Goal: Information Seeking & Learning: Learn about a topic

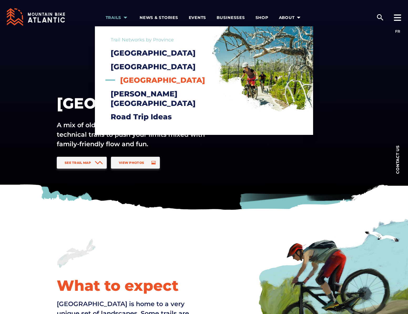
click at [127, 84] on span "[GEOGRAPHIC_DATA]" at bounding box center [162, 80] width 85 height 9
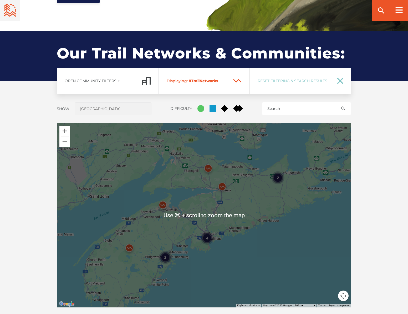
scroll to position [396, 0]
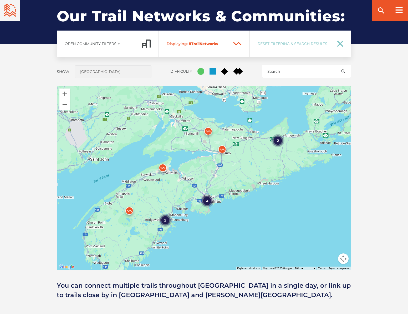
click at [205, 200] on div "4" at bounding box center [207, 200] width 13 height 13
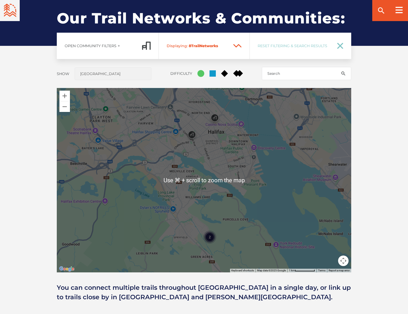
scroll to position [399, 0]
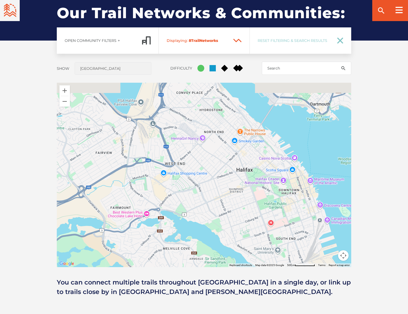
drag, startPoint x: 231, startPoint y: 168, endPoint x: 326, endPoint y: 302, distance: 164.2
click at [326, 302] on div "Our Trails & Communities: Our Trail Networks & Communities: Open Community Filt…" at bounding box center [204, 152] width 408 height 322
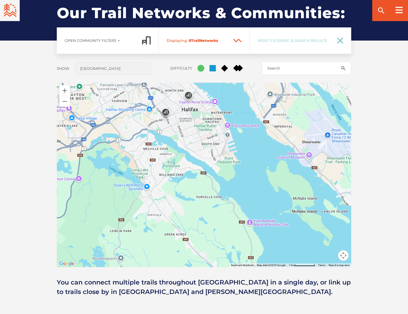
drag, startPoint x: 295, startPoint y: 225, endPoint x: 237, endPoint y: 113, distance: 125.9
click at [237, 113] on div at bounding box center [204, 175] width 295 height 184
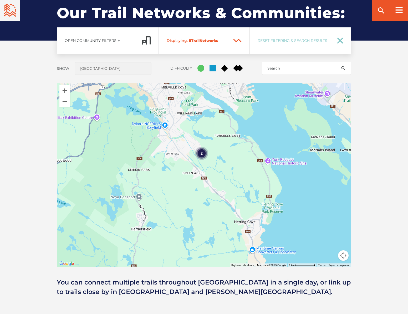
drag, startPoint x: 301, startPoint y: 207, endPoint x: 306, endPoint y: 163, distance: 43.8
click at [306, 164] on div "2" at bounding box center [204, 175] width 295 height 184
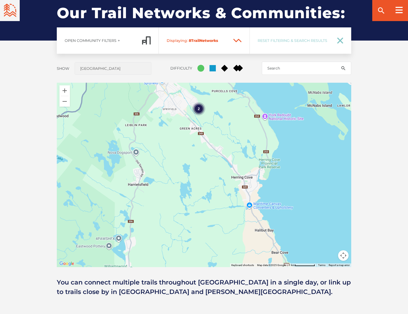
drag, startPoint x: 286, startPoint y: 163, endPoint x: 273, endPoint y: 110, distance: 54.4
click at [273, 110] on div "2" at bounding box center [204, 175] width 295 height 184
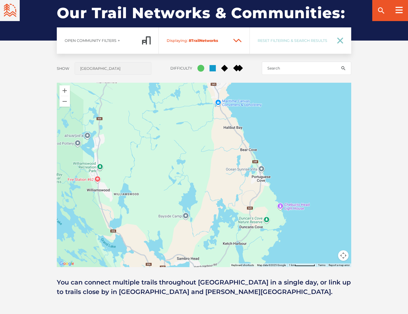
drag, startPoint x: 288, startPoint y: 150, endPoint x: 270, endPoint y: 88, distance: 64.5
click at [270, 88] on div "2" at bounding box center [204, 175] width 295 height 184
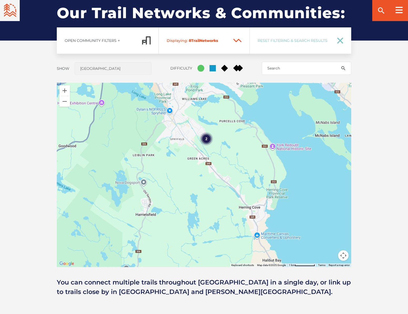
drag, startPoint x: 271, startPoint y: 98, endPoint x: 312, endPoint y: 238, distance: 145.0
click at [312, 238] on div "2" at bounding box center [204, 175] width 295 height 184
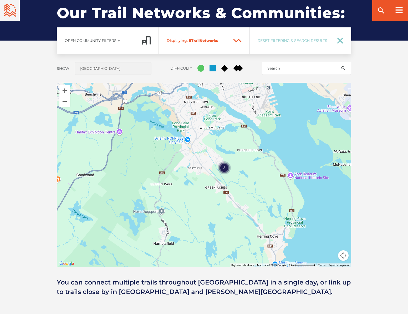
drag, startPoint x: 258, startPoint y: 181, endPoint x: 298, endPoint y: 234, distance: 66.3
click at [298, 234] on div "2" at bounding box center [204, 175] width 295 height 184
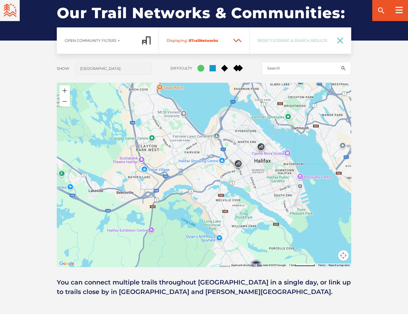
drag, startPoint x: 281, startPoint y: 205, endPoint x: 291, endPoint y: 269, distance: 65.2
click at [292, 269] on div "Open Community Filters Displaying: 8 Trail Network s Reset Filtering & Search R…" at bounding box center [204, 161] width 368 height 269
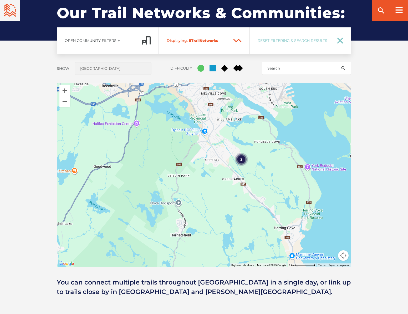
drag, startPoint x: 284, startPoint y: 213, endPoint x: 270, endPoint y: 102, distance: 111.2
click at [270, 102] on div "2" at bounding box center [204, 175] width 295 height 184
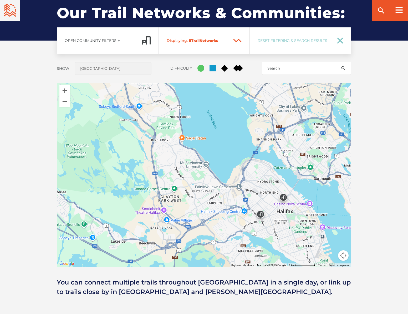
drag, startPoint x: 261, startPoint y: 137, endPoint x: 292, endPoint y: 283, distance: 149.4
click at [296, 287] on div "Open Community Filters Displaying: 8 Trail Network s Reset Filtering & Search R…" at bounding box center [204, 161] width 368 height 269
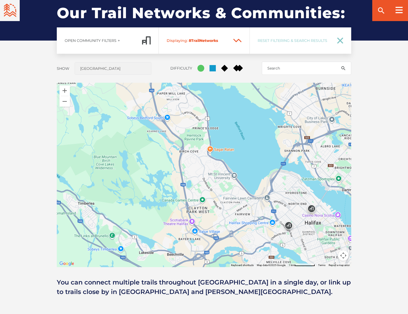
drag, startPoint x: 231, startPoint y: 152, endPoint x: 278, endPoint y: 154, distance: 46.9
click at [278, 154] on div "2" at bounding box center [204, 175] width 295 height 184
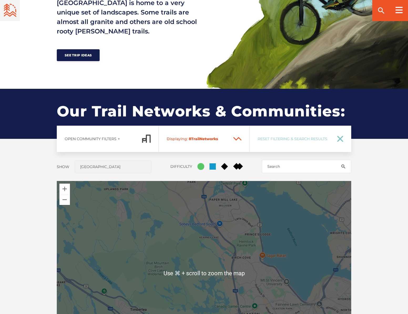
scroll to position [463, 0]
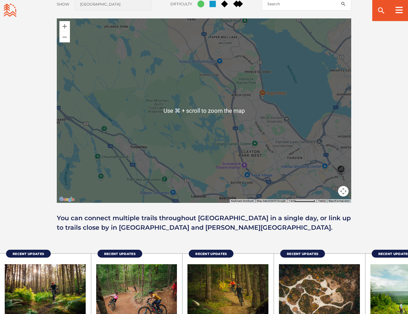
click at [373, 166] on div "Open Community Filters Displaying: 8 Trail Network s Reset Filtering & Search R…" at bounding box center [204, 97] width 368 height 269
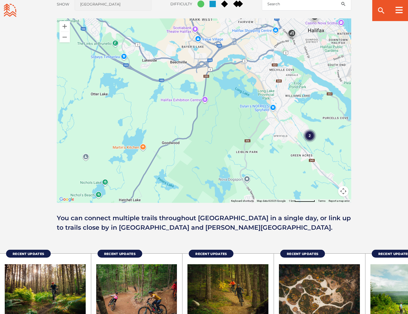
drag, startPoint x: 304, startPoint y: 139, endPoint x: 264, endPoint y: 2, distance: 142.9
click at [264, 2] on div "Open Community Filters Displaying: 8 Trail Network s Reset Filtering & Search R…" at bounding box center [204, 97] width 368 height 269
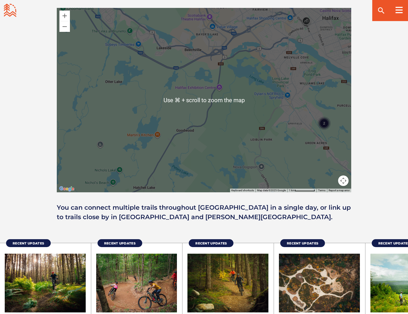
scroll to position [360, 0]
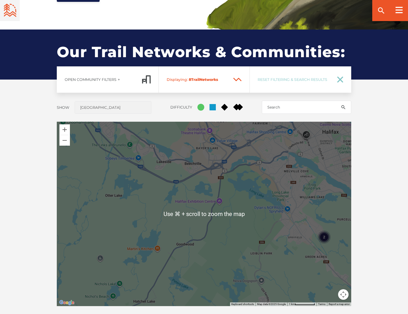
click at [363, 123] on div "Open Community Filters Displaying: 8 Trail Network s Reset Filtering & Search R…" at bounding box center [204, 200] width 368 height 269
click at [276, 131] on div "2" at bounding box center [204, 214] width 295 height 184
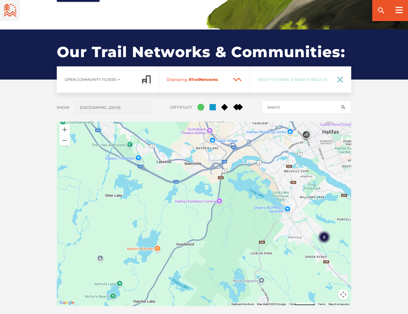
click at [310, 185] on div "2" at bounding box center [204, 214] width 295 height 184
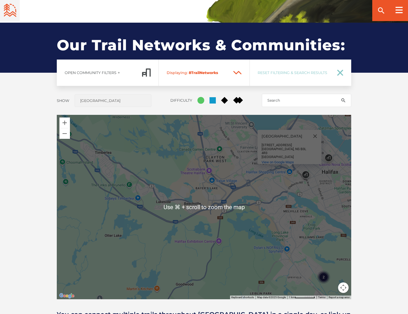
scroll to position [368, 0]
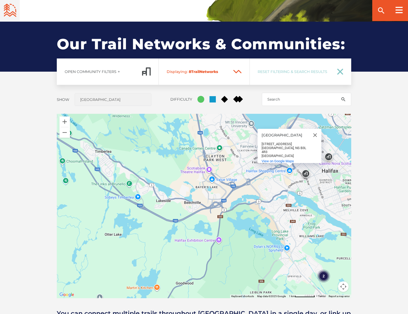
click at [284, 175] on div "2 Halifax Shopping Centre Halifax Shopping Centre 7001 Mumford Rd Halifax, NS B…" at bounding box center [204, 206] width 295 height 184
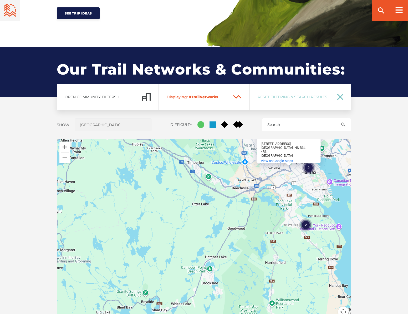
scroll to position [357, 0]
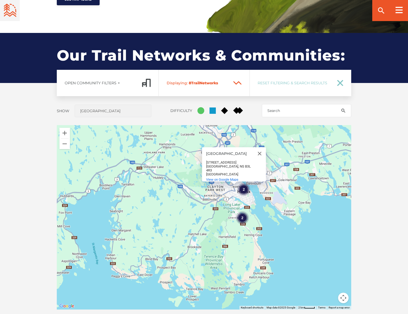
drag, startPoint x: 342, startPoint y: 222, endPoint x: 285, endPoint y: 276, distance: 79.1
click at [285, 276] on div "2 2 Halifax Shopping Centre Halifax Shopping Centre 7001 Mumford Rd Halifax, NS…" at bounding box center [204, 217] width 295 height 184
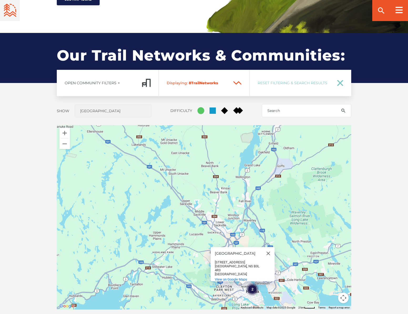
drag, startPoint x: 313, startPoint y: 255, endPoint x: 328, endPoint y: 335, distance: 81.4
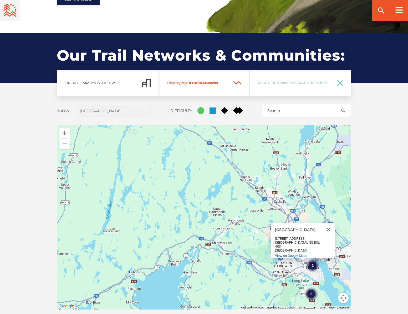
drag, startPoint x: 315, startPoint y: 218, endPoint x: 377, endPoint y: 190, distance: 68.0
click at [377, 190] on div "Open Community Filters Displaying: 8 Trail Network s Reset Filtering & Search R…" at bounding box center [204, 204] width 368 height 269
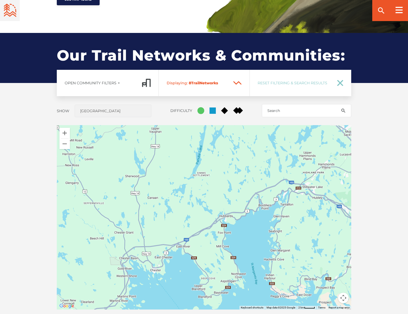
drag, startPoint x: 246, startPoint y: 219, endPoint x: 327, endPoint y: 162, distance: 98.9
click at [334, 163] on div "2 2 Halifax Shopping Centre Halifax Shopping Centre 7001 Mumford Rd Halifax, NS…" at bounding box center [204, 217] width 295 height 184
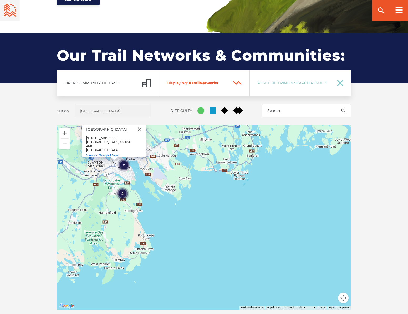
drag, startPoint x: 297, startPoint y: 233, endPoint x: 7, endPoint y: 210, distance: 291.5
click at [6, 208] on div "Our Trails & Communities: Our Trail Networks & Communities: Open Community Filt…" at bounding box center [204, 194] width 408 height 322
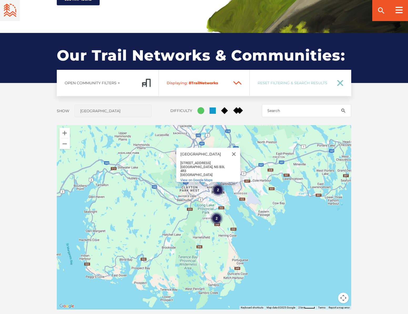
drag, startPoint x: 159, startPoint y: 246, endPoint x: 280, endPoint y: 248, distance: 121.6
click at [280, 248] on div "2 2 Halifax Shopping Centre Halifax Shopping Centre 7001 Mumford Rd Halifax, NS…" at bounding box center [204, 217] width 295 height 184
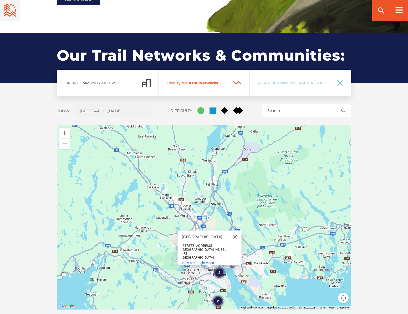
drag, startPoint x: 274, startPoint y: 243, endPoint x: 274, endPoint y: 326, distance: 82.4
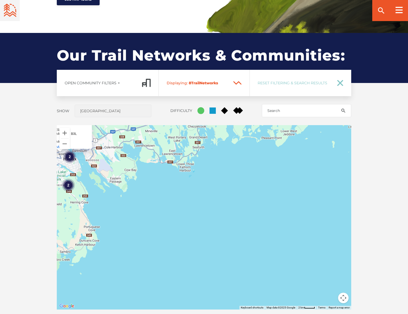
drag, startPoint x: 298, startPoint y: 278, endPoint x: 151, endPoint y: 159, distance: 188.8
click at [151, 159] on div "2 2 Halifax Shopping Centre Halifax Shopping Centre 7001 Mumford Rd Halifax, NS…" at bounding box center [204, 217] width 295 height 184
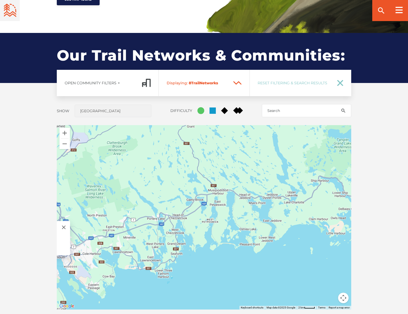
drag, startPoint x: 238, startPoint y: 193, endPoint x: 211, endPoint y: 313, distance: 122.8
click at [211, 313] on div "Open Community Filters Displaying: 8 Trail Network s Reset Filtering & Search R…" at bounding box center [204, 204] width 368 height 269
drag, startPoint x: 238, startPoint y: 284, endPoint x: 157, endPoint y: 242, distance: 91.1
click at [157, 242] on div "Open Community Filters Displaying: 8 Trail Network s Reset Filtering & Search R…" at bounding box center [204, 204] width 368 height 269
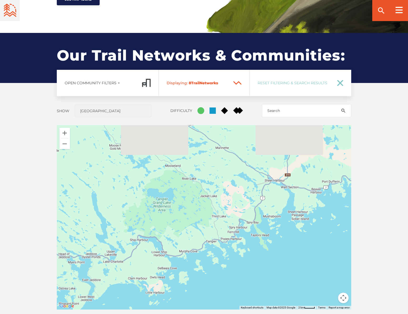
drag, startPoint x: 266, startPoint y: 229, endPoint x: 98, endPoint y: 313, distance: 187.1
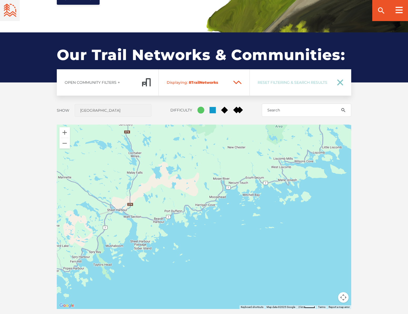
drag, startPoint x: 260, startPoint y: 272, endPoint x: 101, endPoint y: 270, distance: 159.2
click at [100, 271] on div "2 2 Halifax Shopping Centre Halifax Shopping Centre 7001 Mumford Rd Halifax, NS…" at bounding box center [204, 216] width 295 height 184
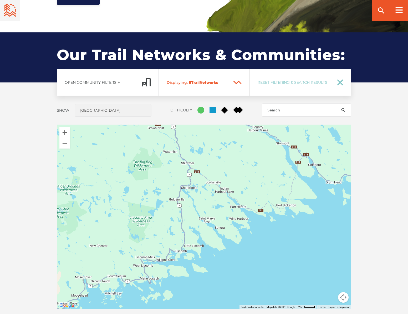
drag, startPoint x: 268, startPoint y: 222, endPoint x: 128, endPoint y: 322, distance: 171.7
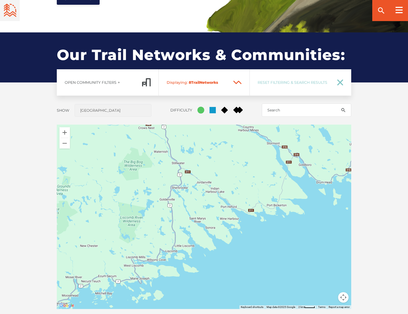
drag, startPoint x: 179, startPoint y: 276, endPoint x: 167, endPoint y: 276, distance: 11.9
click at [167, 277] on div "2 2 Halifax Shopping Centre Halifax Shopping Centre 7001 Mumford Rd Halifax, NS…" at bounding box center [204, 216] width 295 height 184
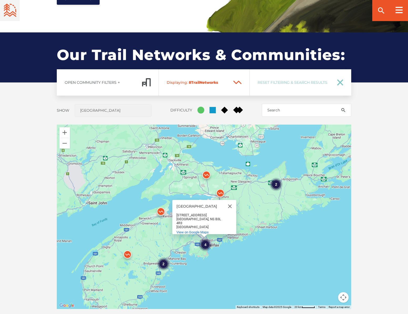
drag, startPoint x: 240, startPoint y: 272, endPoint x: 329, endPoint y: 231, distance: 98.5
click at [329, 231] on div "4 2 2 Halifax Shopping Centre Halifax Shopping Centre 7001 Mumford Rd Halifax, …" at bounding box center [204, 216] width 295 height 184
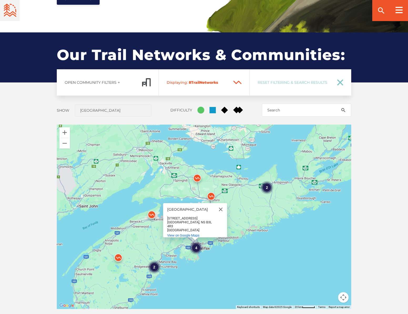
drag, startPoint x: 310, startPoint y: 241, endPoint x: 305, endPoint y: 243, distance: 5.4
click at [305, 243] on div "4 2 2 Halifax Shopping Centre Halifax Shopping Centre 7001 Mumford Rd Halifax, …" at bounding box center [204, 216] width 295 height 184
click at [212, 197] on img at bounding box center [211, 197] width 16 height 16
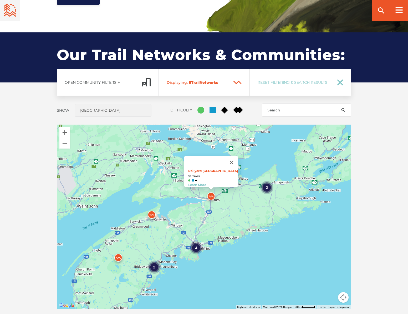
click at [153, 214] on img at bounding box center [152, 216] width 16 height 16
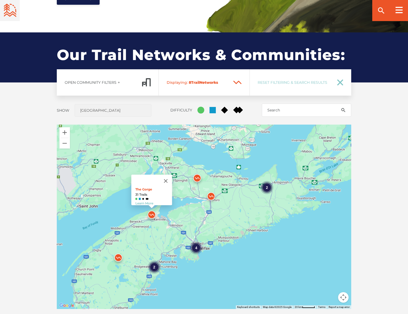
click at [121, 259] on img at bounding box center [119, 259] width 16 height 16
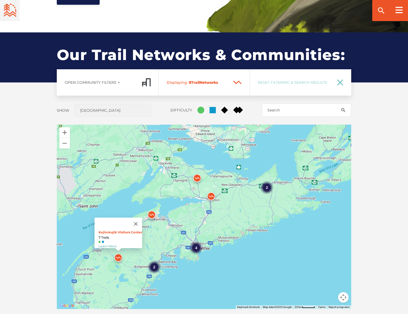
click at [153, 214] on img at bounding box center [152, 216] width 16 height 16
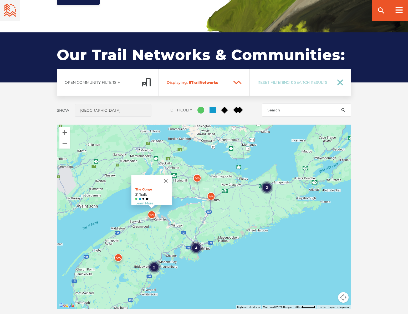
click at [196, 177] on img at bounding box center [197, 179] width 16 height 16
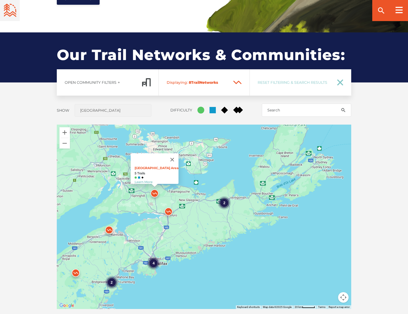
drag, startPoint x: 256, startPoint y: 222, endPoint x: 212, endPoint y: 232, distance: 44.8
click at [212, 232] on div "4 2 2 Main Parking Area 5 Trails Learn More" at bounding box center [204, 216] width 295 height 184
click at [226, 203] on div "2" at bounding box center [223, 202] width 13 height 13
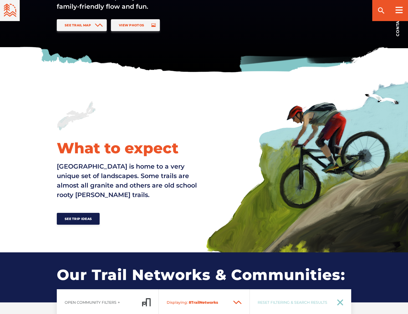
scroll to position [0, 0]
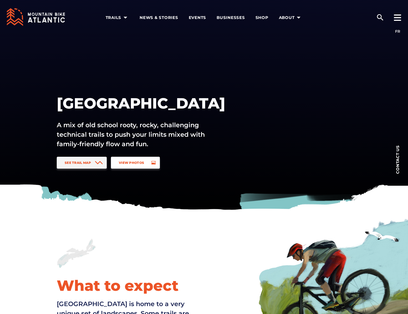
click at [133, 161] on span "View Photos" at bounding box center [131, 163] width 25 height 4
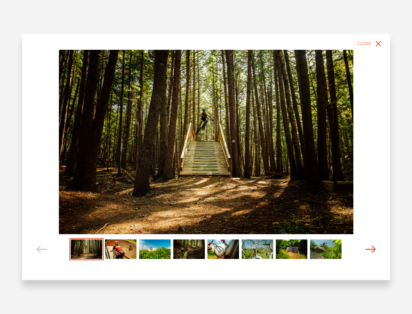
click at [370, 250] on icon "Carousel Navigation" at bounding box center [371, 249] width 11 height 7
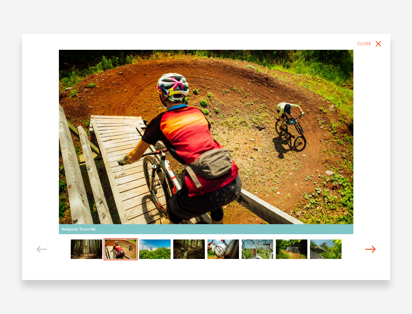
click at [370, 250] on icon "Carousel Navigation" at bounding box center [371, 249] width 11 height 7
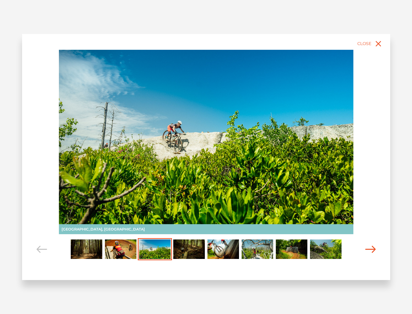
click at [370, 250] on icon "Carousel Navigation" at bounding box center [371, 249] width 11 height 7
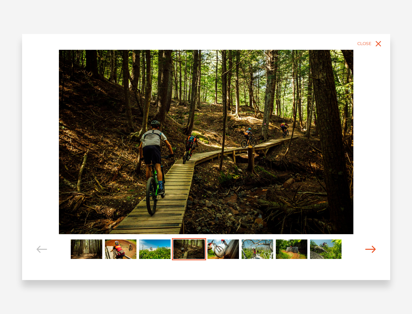
click at [370, 250] on icon "Carousel Navigation" at bounding box center [371, 249] width 11 height 7
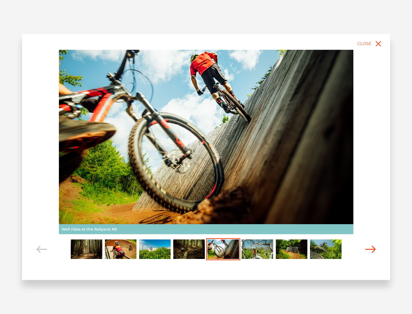
click at [370, 250] on icon "Carousel Navigation" at bounding box center [371, 249] width 11 height 7
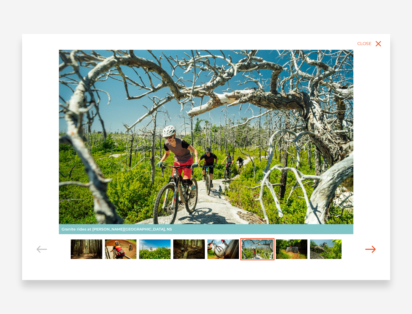
click at [370, 250] on icon "Carousel Navigation" at bounding box center [371, 249] width 11 height 7
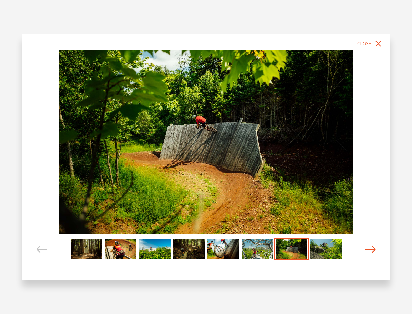
click at [370, 250] on icon "Carousel Navigation" at bounding box center [371, 249] width 11 height 7
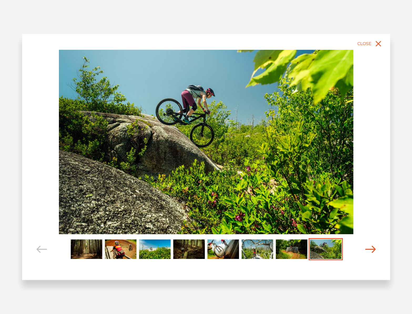
click at [370, 250] on icon "Carousel Navigation" at bounding box center [371, 249] width 11 height 7
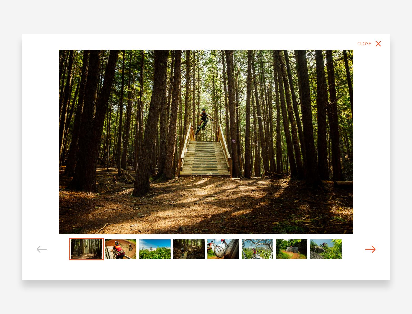
click at [370, 250] on icon "Carousel Navigation" at bounding box center [371, 249] width 11 height 7
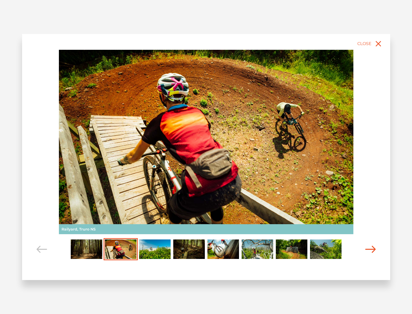
click at [370, 251] on icon "Carousel Navigation" at bounding box center [371, 249] width 11 height 7
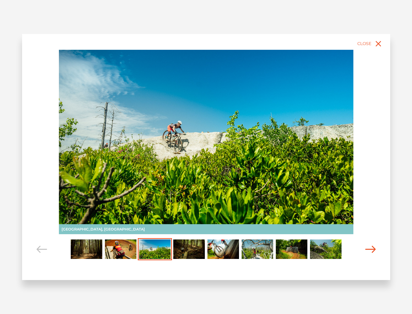
click at [370, 251] on icon "Carousel Navigation" at bounding box center [371, 249] width 11 height 7
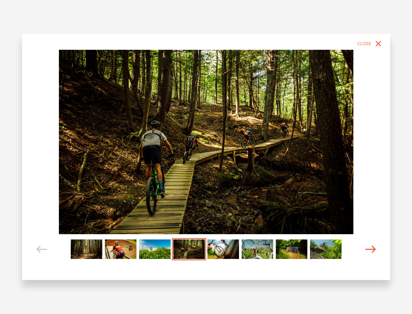
click at [370, 251] on icon "Carousel Navigation" at bounding box center [371, 249] width 11 height 7
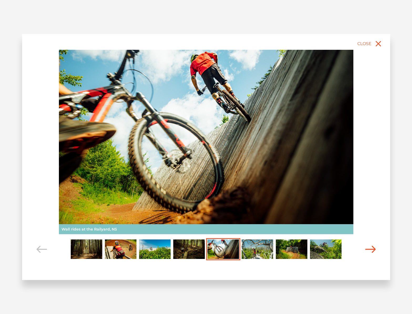
click at [370, 251] on icon "Carousel Navigation" at bounding box center [371, 249] width 11 height 7
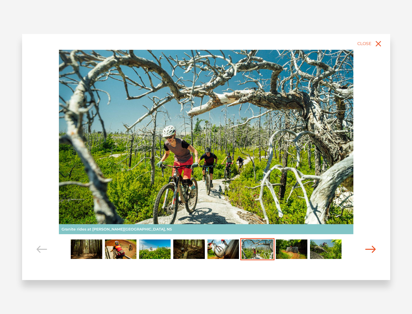
click at [370, 251] on icon "Carousel Navigation" at bounding box center [371, 249] width 11 height 7
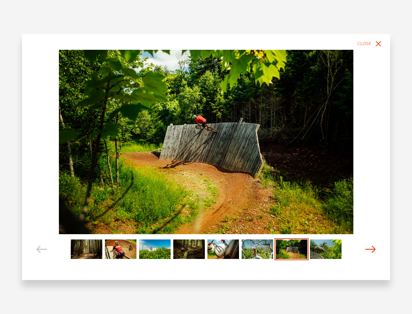
click at [370, 251] on icon "Carousel Navigation" at bounding box center [371, 249] width 11 height 7
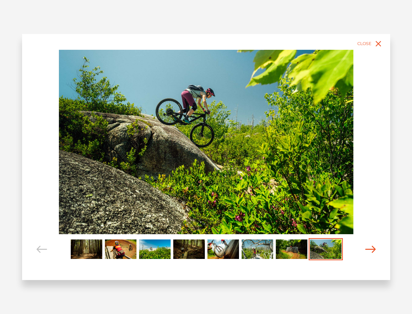
click at [370, 251] on icon "Carousel Navigation" at bounding box center [371, 249] width 11 height 7
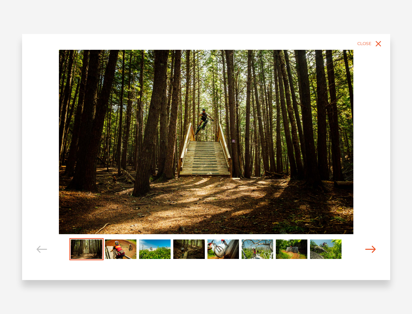
click at [370, 251] on icon "Carousel Navigation" at bounding box center [371, 249] width 11 height 7
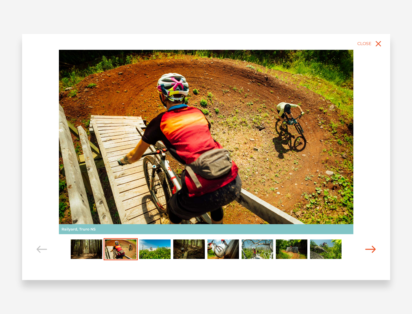
click at [370, 251] on icon "Carousel Navigation" at bounding box center [371, 249] width 11 height 7
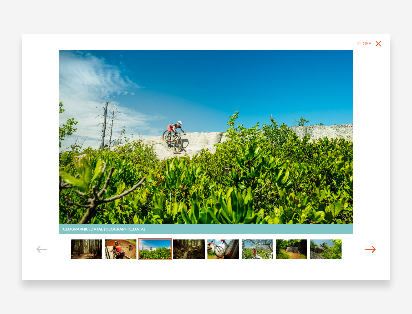
click at [370, 251] on icon "Carousel Navigation" at bounding box center [371, 249] width 11 height 7
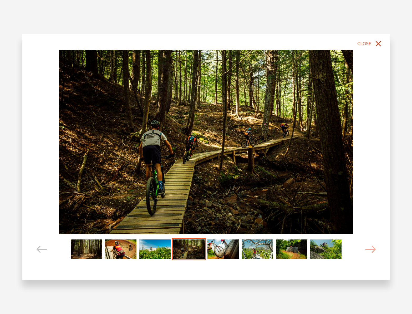
click at [377, 43] on icon "close" at bounding box center [379, 44] width 6 height 6
